Goal: Information Seeking & Learning: Learn about a topic

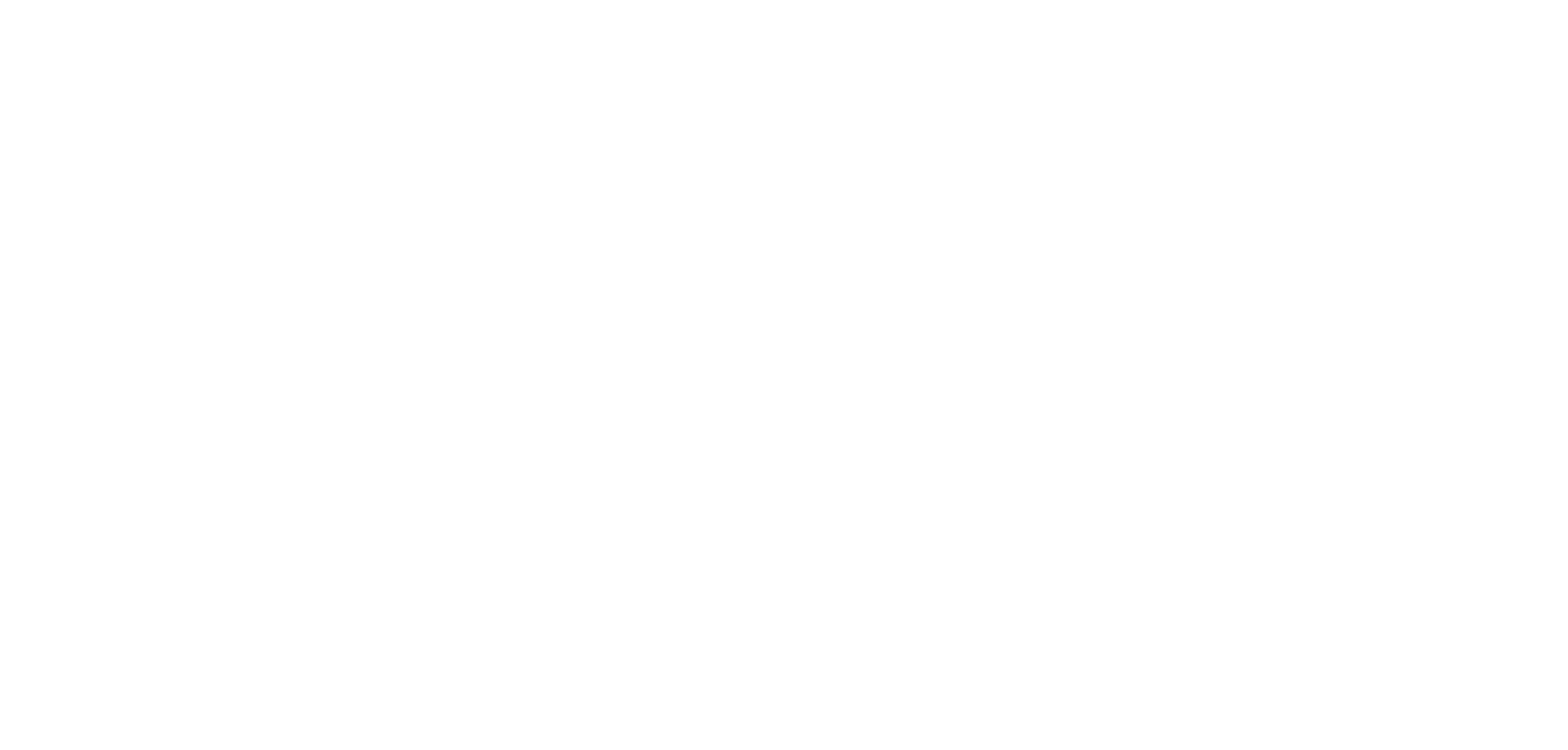
scroll to position [1894, 0]
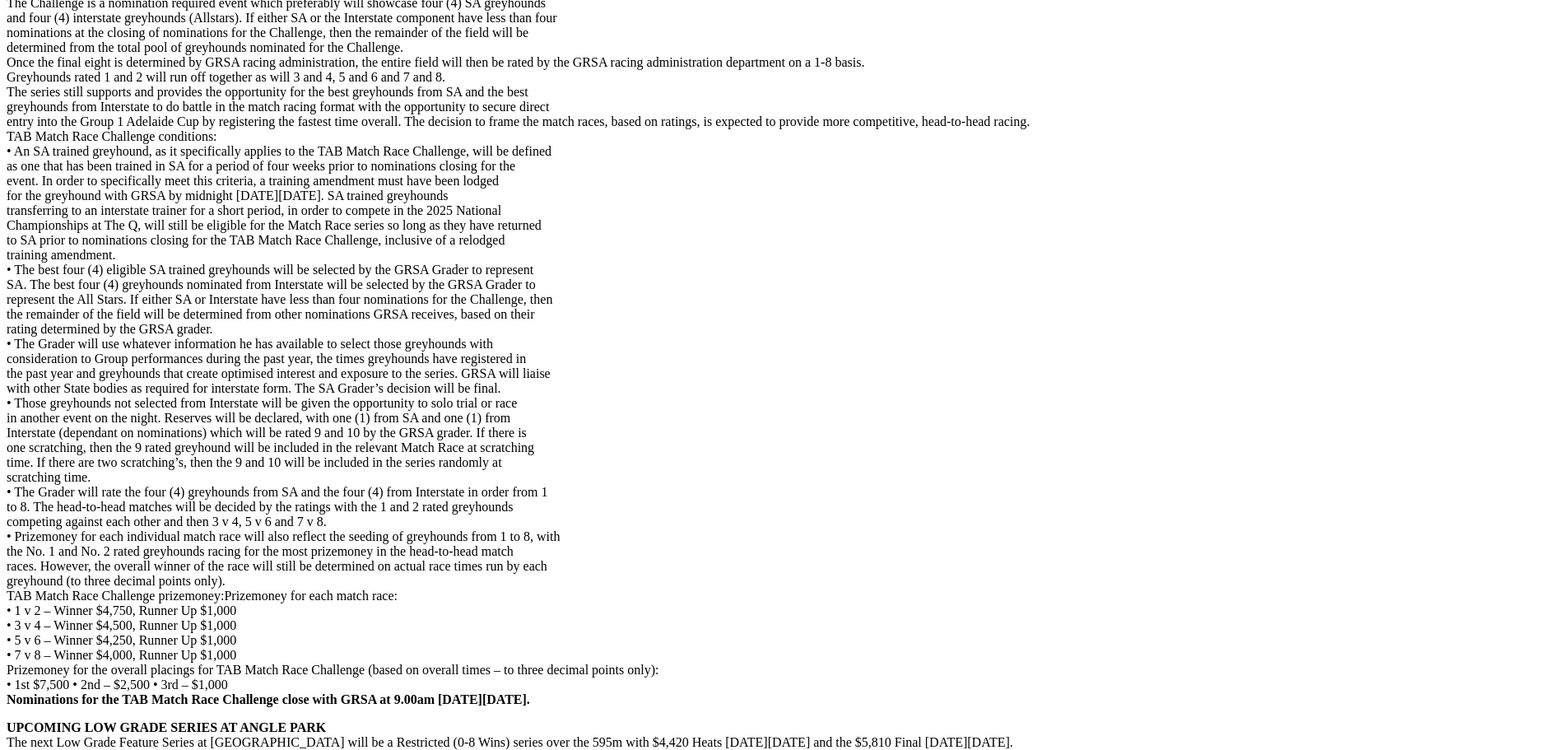
scroll to position [3919, 0]
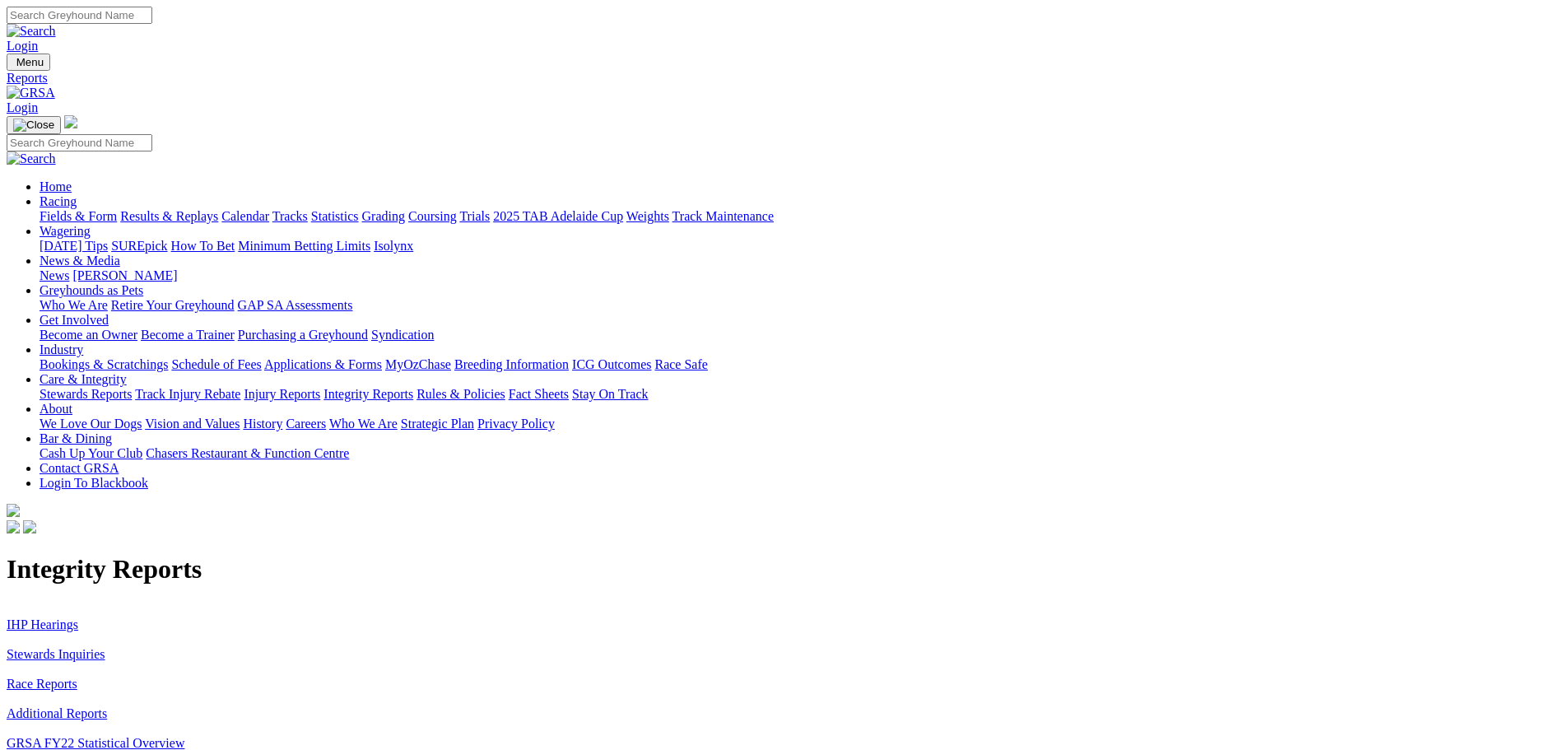
click at [78, 617] on link "IHP Hearings" at bounding box center [42, 624] width 72 height 14
click at [105, 648] on link "Stewards Inquiries" at bounding box center [55, 654] width 99 height 14
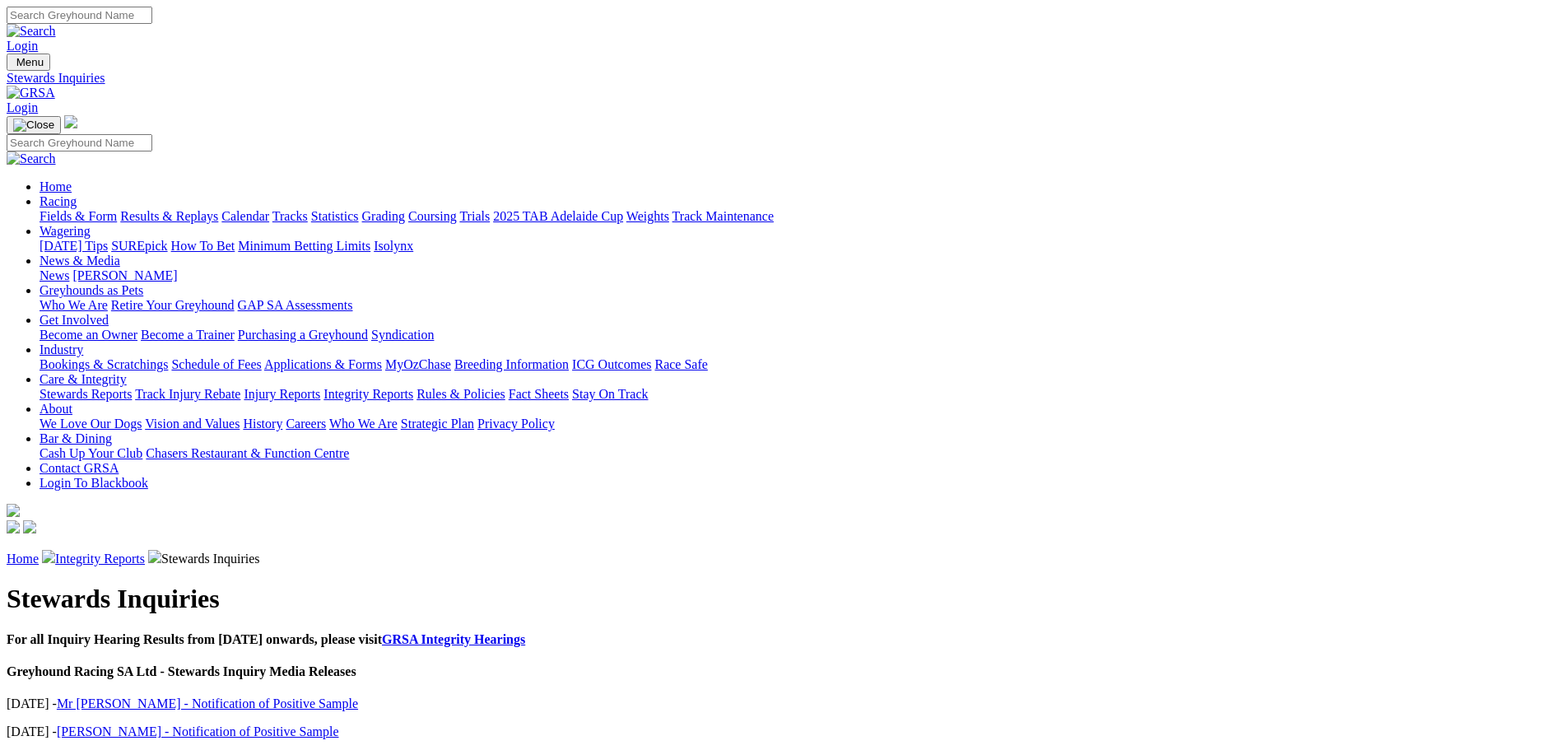
click at [360, 749] on link "Mr J Trengove - Inquiry Update - Animal Welfare Matters" at bounding box center [233, 759] width 353 height 14
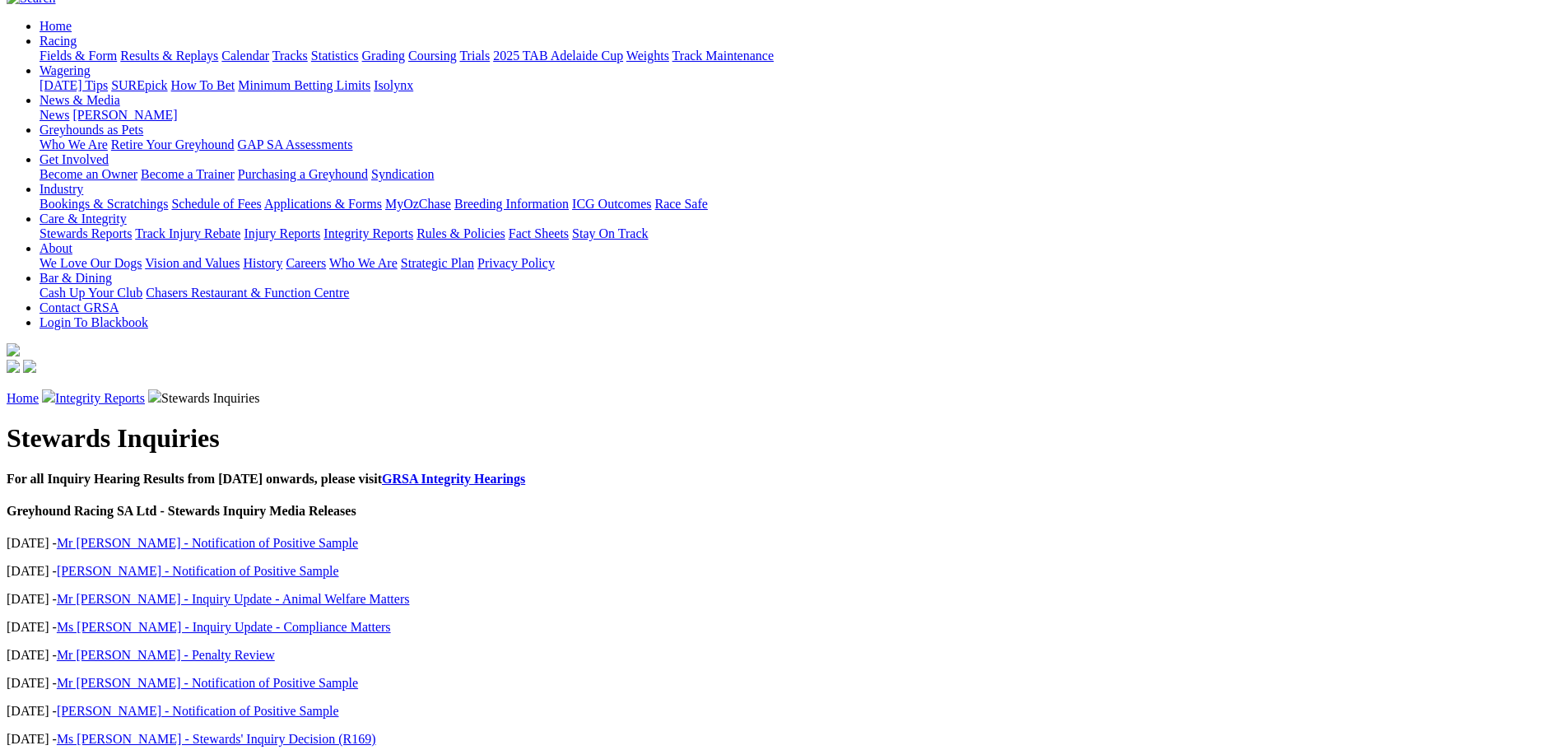
scroll to position [165, 0]
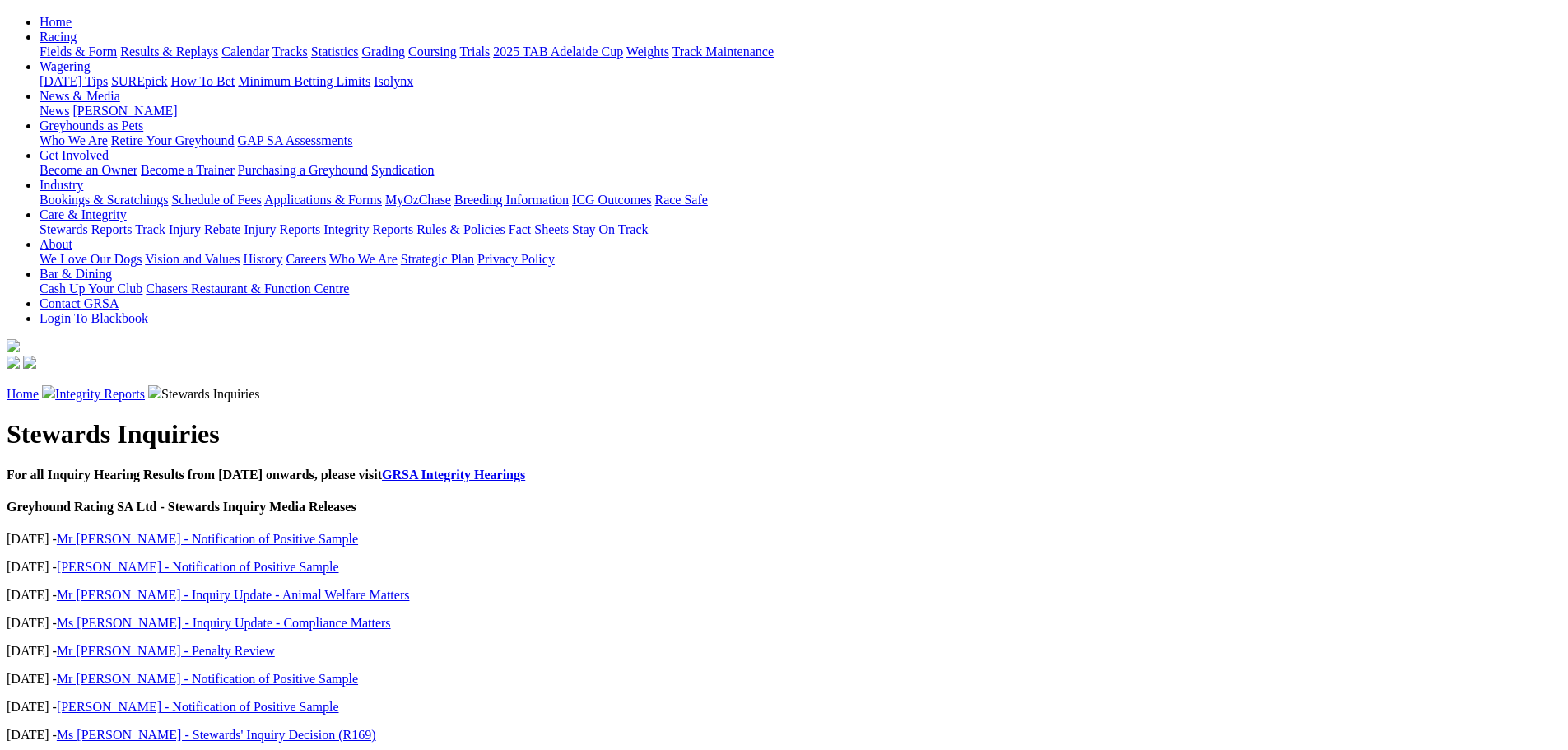
click at [145, 387] on link "Integrity Reports" at bounding box center [100, 393] width 89 height 14
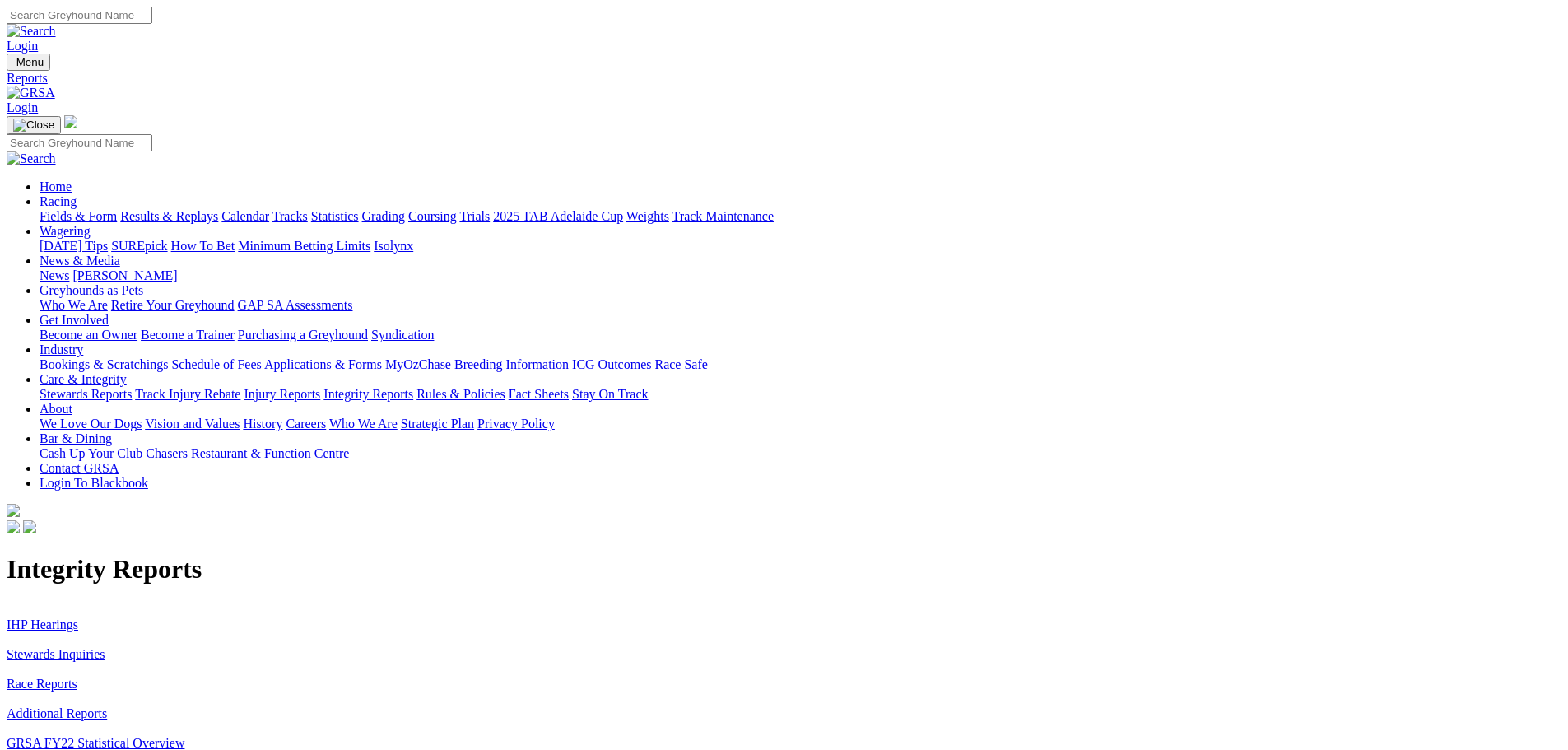
click at [107, 707] on link "Additional Reports" at bounding box center [56, 713] width 101 height 14
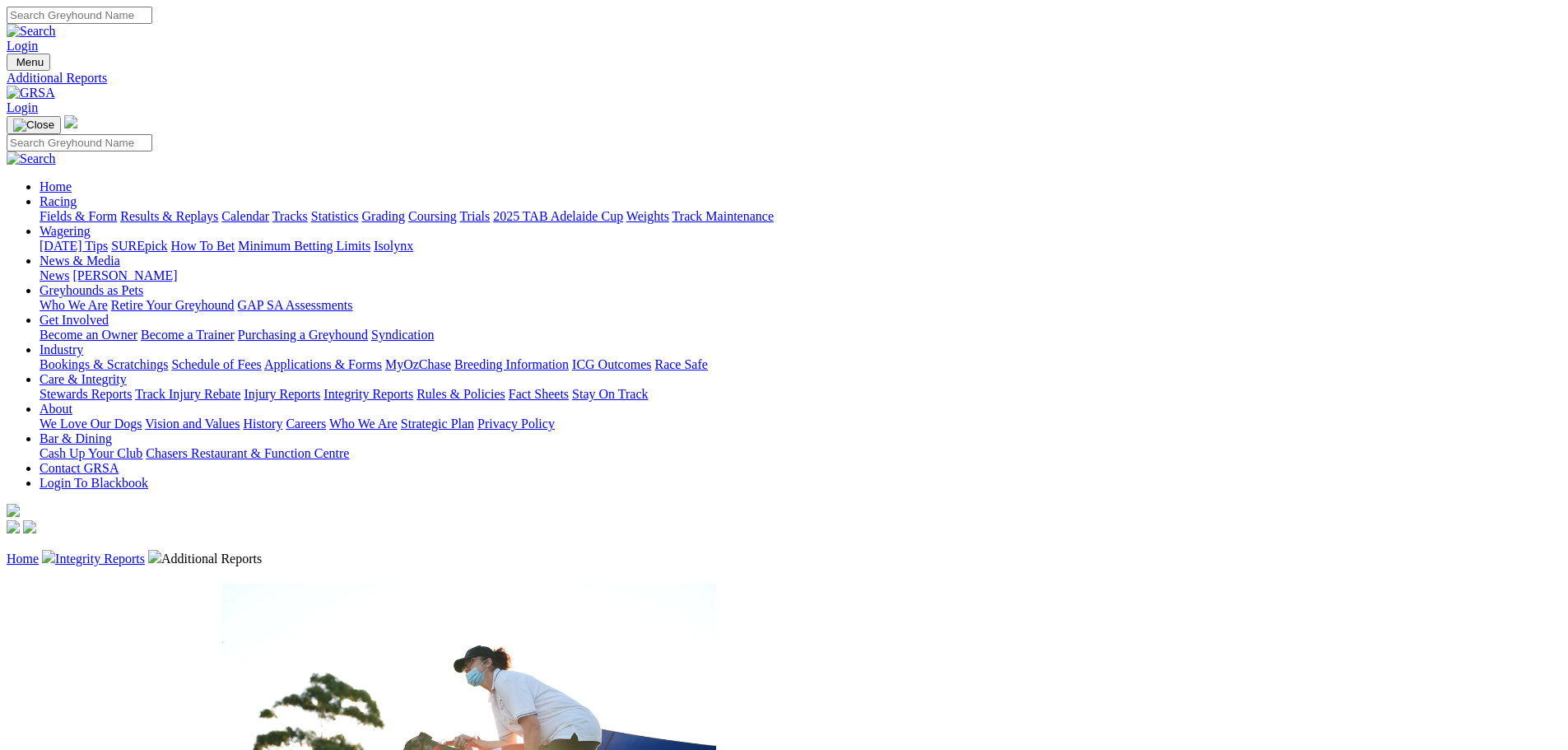
click at [132, 387] on link "Stewards Reports" at bounding box center [86, 393] width 92 height 14
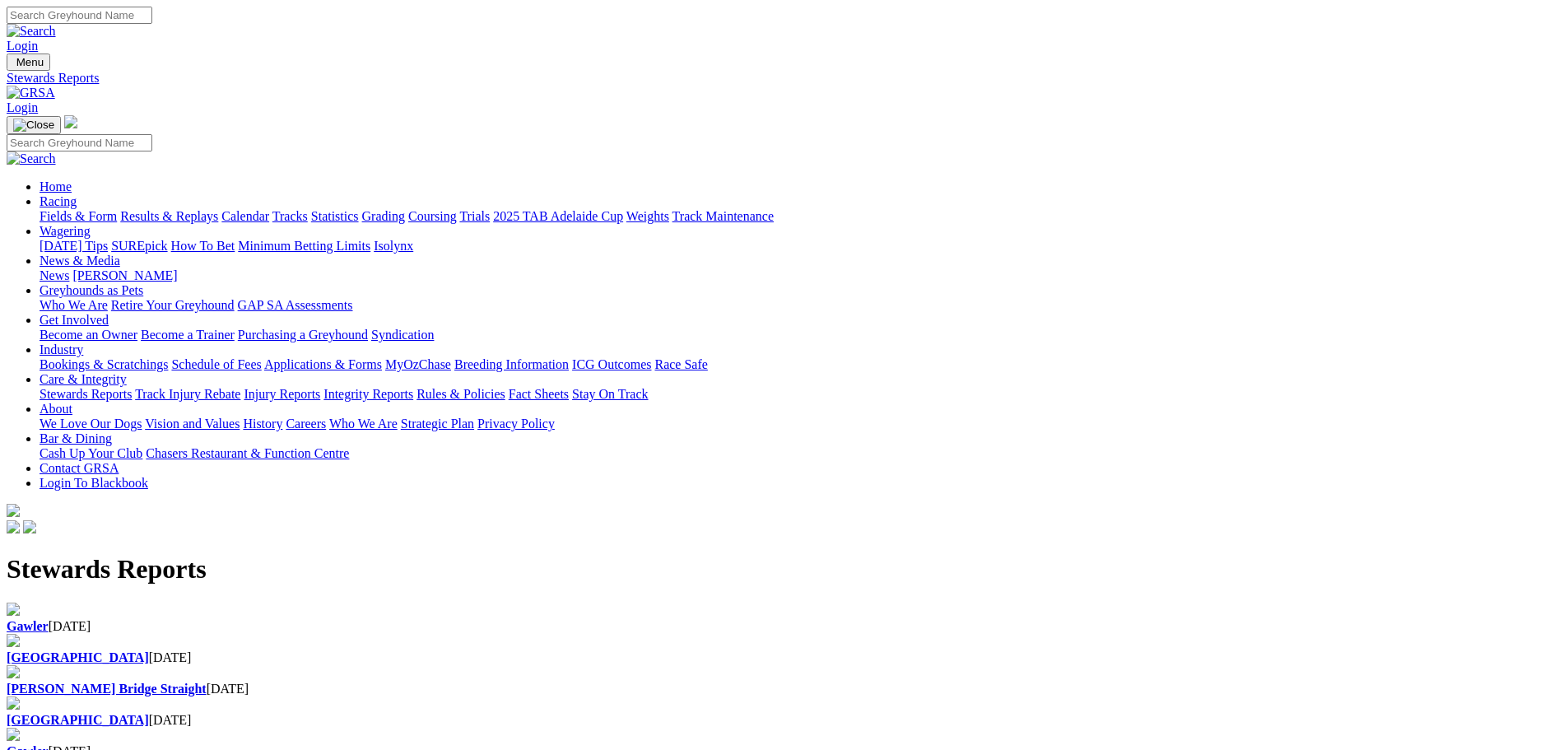
click at [349, 619] on div "Gawler [DATE]" at bounding box center [784, 626] width 1555 height 15
